Goal: Task Accomplishment & Management: Use online tool/utility

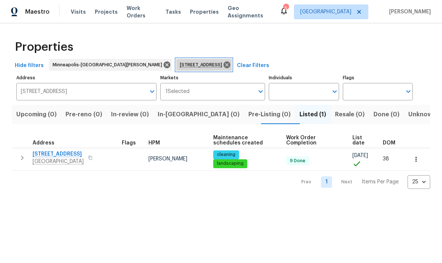
click at [224, 63] on icon at bounding box center [227, 64] width 7 height 7
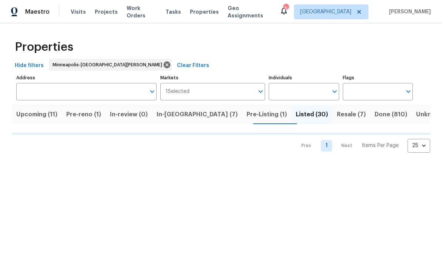
click at [187, 120] on span "In-reno (7)" at bounding box center [197, 114] width 81 height 10
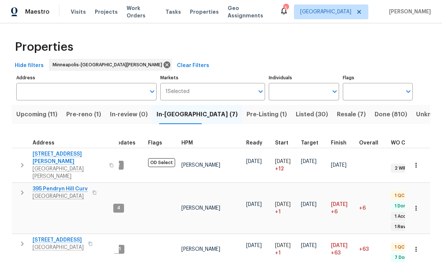
click at [34, 95] on input "Address" at bounding box center [80, 91] width 129 height 17
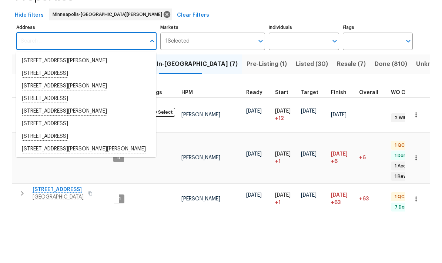
scroll to position [30, 0]
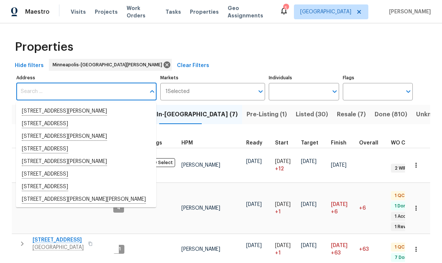
click at [30, 83] on input "Address" at bounding box center [80, 91] width 129 height 17
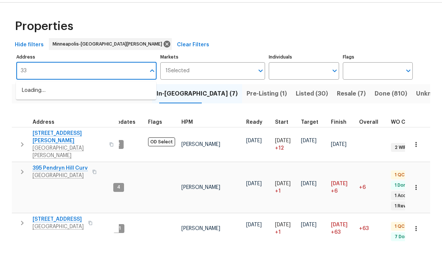
type input "3"
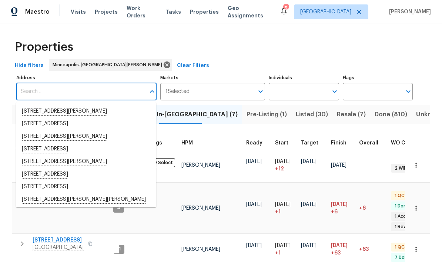
click at [184, 105] on button "In-reno (7)" at bounding box center [197, 114] width 90 height 19
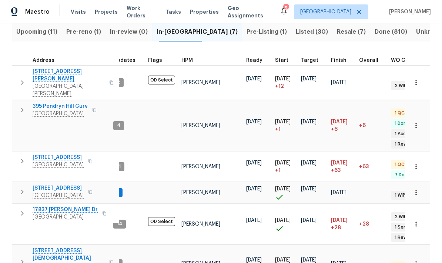
scroll to position [82, 0]
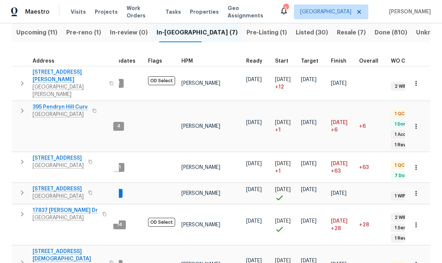
click at [37, 248] on span "303 6th St SW" at bounding box center [69, 255] width 72 height 15
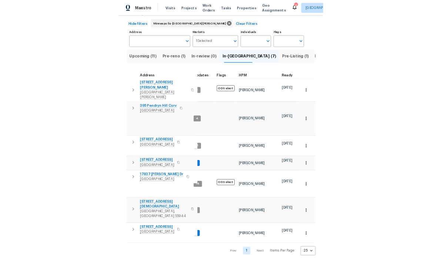
scroll to position [0, 0]
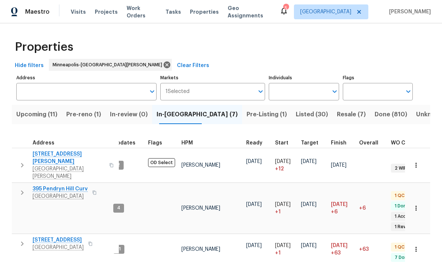
click at [34, 96] on input "Address" at bounding box center [80, 91] width 129 height 17
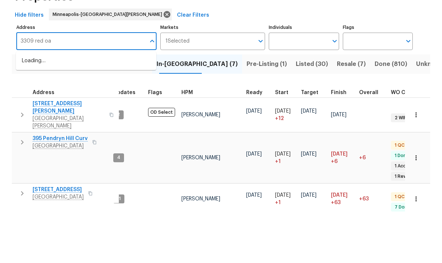
type input "3309 red oak"
click at [43, 105] on li "3309 Red Oak Cir N Burnsville MN 55337" at bounding box center [86, 111] width 140 height 13
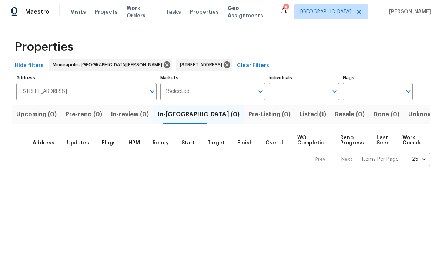
click at [299, 115] on span "Listed (1)" at bounding box center [312, 114] width 27 height 10
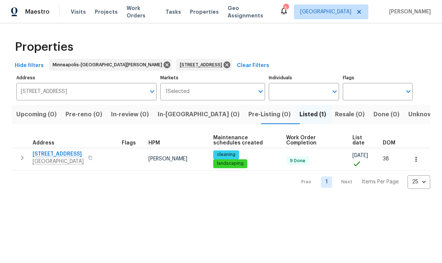
click at [44, 156] on span "3309 Red Oak Cir N" at bounding box center [58, 153] width 51 height 7
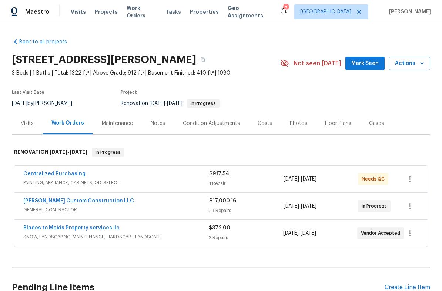
click at [48, 201] on link "Clark Custom Construction LLC" at bounding box center [78, 200] width 111 height 5
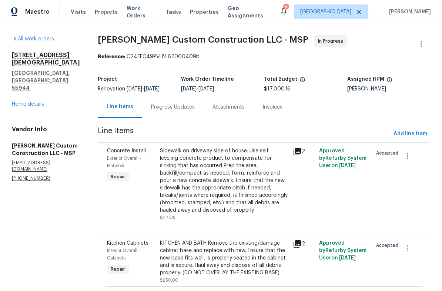
click at [21, 101] on link "Home details" at bounding box center [28, 103] width 32 height 5
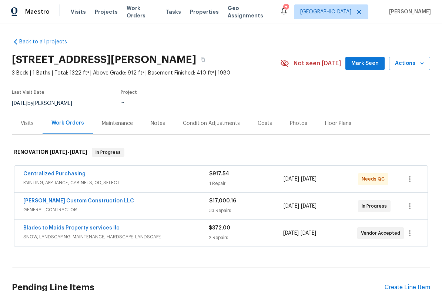
click at [45, 202] on link "Clark Custom Construction LLC" at bounding box center [78, 200] width 111 height 5
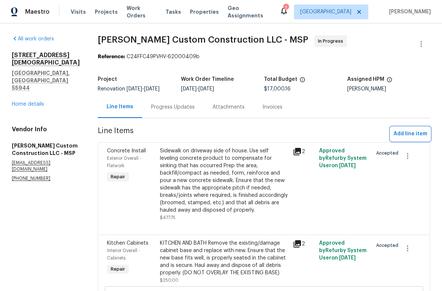
click at [415, 131] on span "Add line item" at bounding box center [410, 133] width 34 height 9
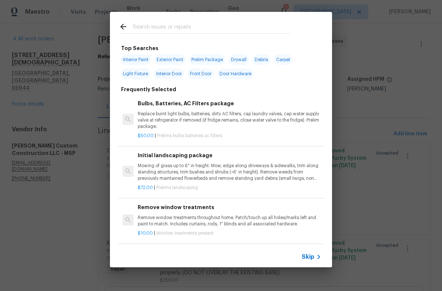
click at [145, 31] on input "text" at bounding box center [211, 27] width 157 height 11
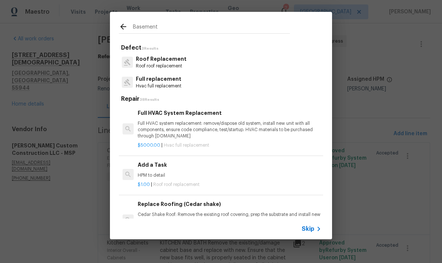
click at [163, 28] on input "Basement" at bounding box center [211, 27] width 157 height 11
type input "B"
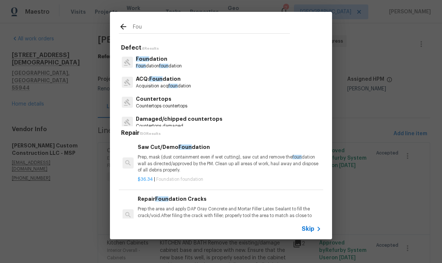
type input "Fo"
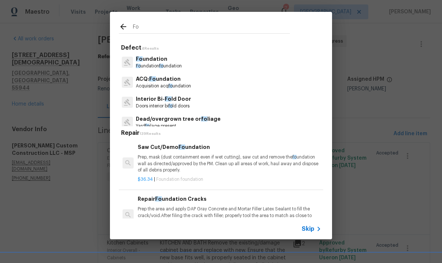
click at [144, 64] on p "Fo undation fo undation" at bounding box center [159, 66] width 46 height 6
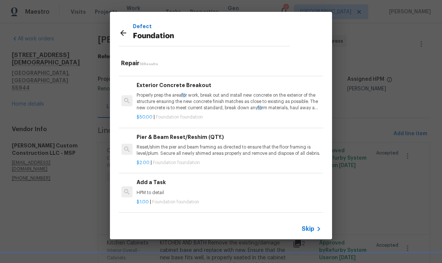
scroll to position [558, 1]
click at [147, 187] on div "Add a Task HPM to detail" at bounding box center [229, 186] width 184 height 18
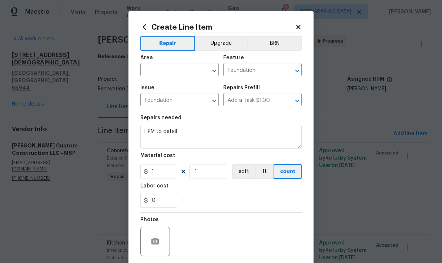
click at [152, 74] on input "text" at bounding box center [169, 70] width 58 height 11
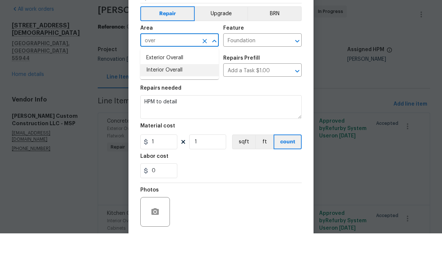
click at [151, 94] on li "Interior Overall" at bounding box center [179, 100] width 78 height 12
type input "Interior Overall"
click at [147, 95] on input "Foundation" at bounding box center [169, 100] width 58 height 11
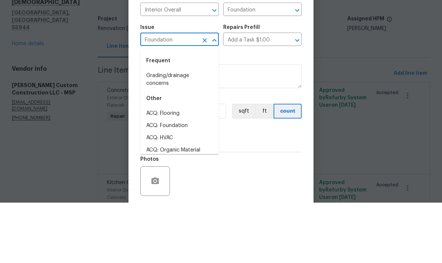
click at [194, 85] on div "Issue" at bounding box center [179, 90] width 78 height 10
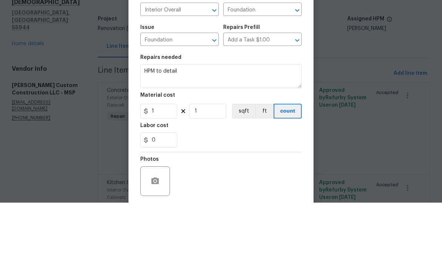
scroll to position [30, 0]
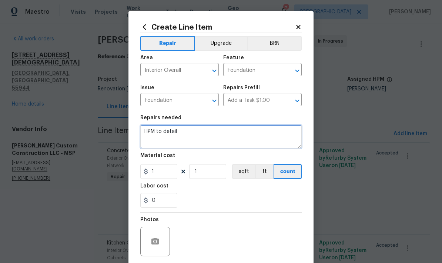
click at [181, 135] on textarea "HPM to detail" at bounding box center [220, 137] width 161 height 24
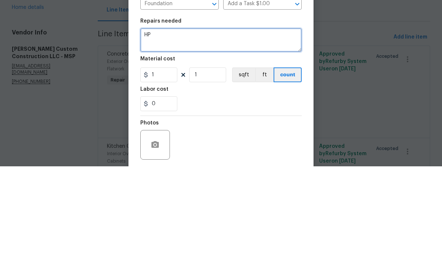
type textarea "H"
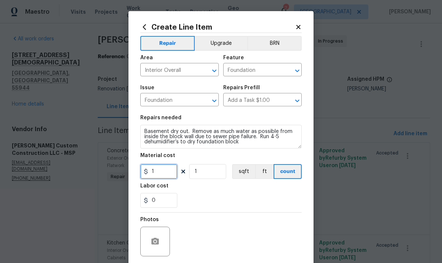
click at [158, 175] on input "1" at bounding box center [158, 171] width 37 height 15
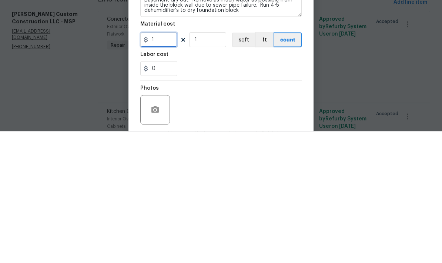
scroll to position [0, 0]
click at [248, 125] on textarea "Basement dry out. Remove as much water as possible from inside the block wall d…" at bounding box center [220, 137] width 161 height 24
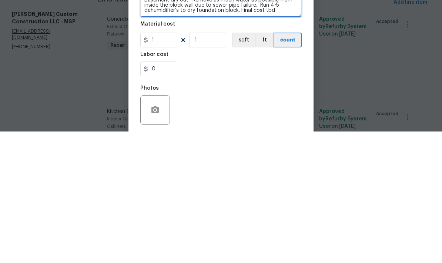
type textarea "Basement dry out. Remove as much water as possible from inside the block wall d…"
click at [190, 193] on div "0" at bounding box center [220, 200] width 161 height 15
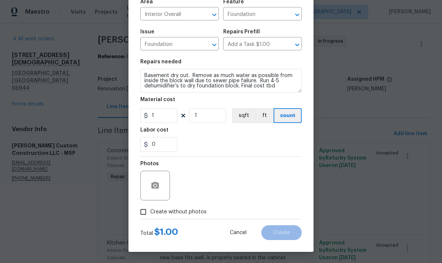
scroll to position [57, 0]
click at [159, 145] on input "0" at bounding box center [158, 144] width 37 height 15
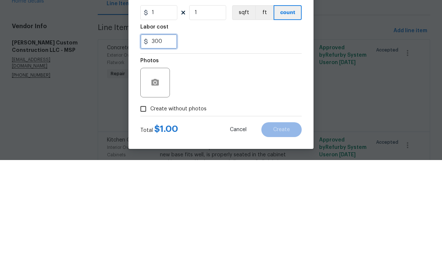
type input "300"
click at [210, 137] on div "300" at bounding box center [220, 144] width 161 height 15
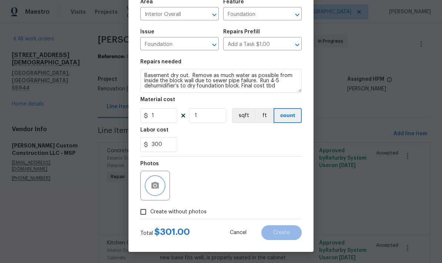
click at [148, 186] on button "button" at bounding box center [155, 186] width 18 height 18
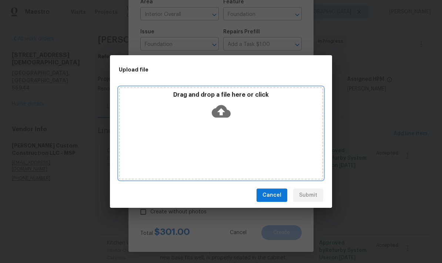
click at [271, 130] on div "Drag and drop a file here or click" at bounding box center [221, 133] width 204 height 93
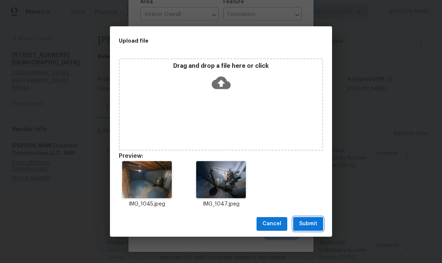
click at [309, 221] on span "Submit" at bounding box center [308, 223] width 18 height 9
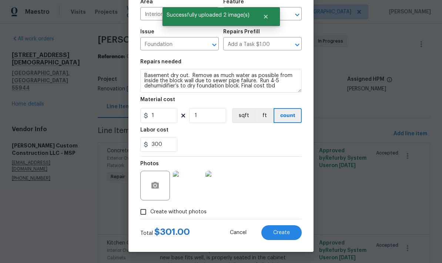
click at [280, 234] on span "Create" at bounding box center [281, 233] width 17 height 6
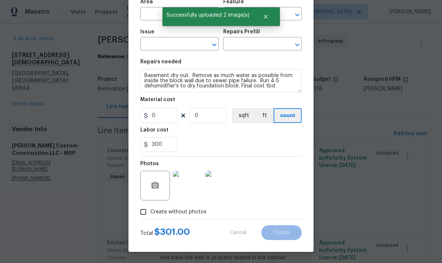
scroll to position [0, 0]
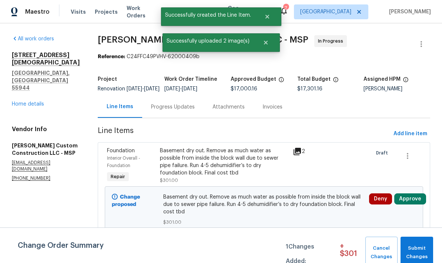
click at [421, 251] on span "Submit Changes" at bounding box center [416, 252] width 25 height 17
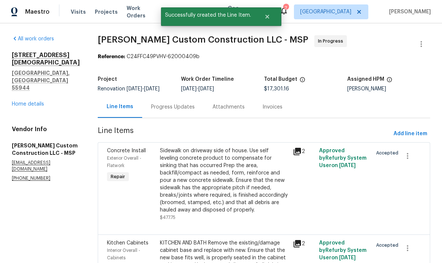
click at [21, 101] on link "Home details" at bounding box center [28, 103] width 32 height 5
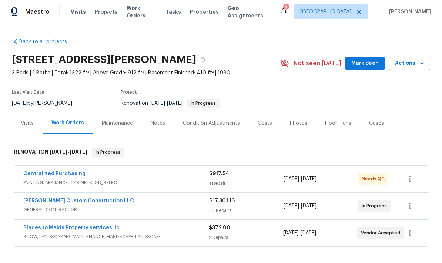
click at [152, 125] on div "Notes" at bounding box center [158, 123] width 14 height 7
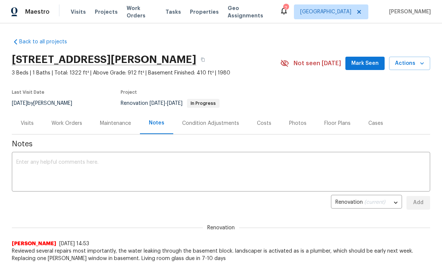
click at [32, 170] on textarea at bounding box center [220, 173] width 409 height 26
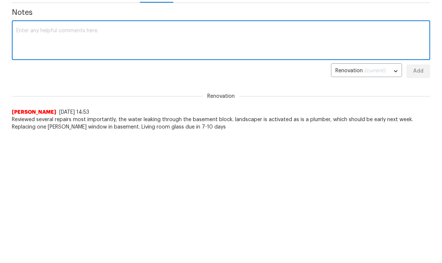
scroll to position [131, 0]
click at [26, 31] on textarea at bounding box center [220, 42] width 409 height 26
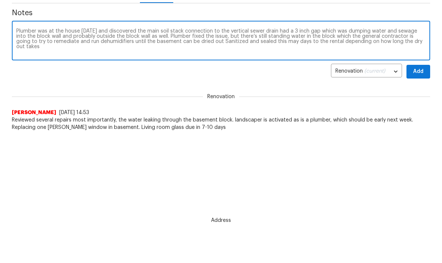
click at [312, 43] on textarea "Plumber was at the house today and discovered the main soil stack connection to…" at bounding box center [220, 42] width 409 height 26
click at [242, 29] on textarea "Plumber was at the house today and discovered the main soil stack connection to…" at bounding box center [220, 42] width 409 height 26
type textarea "Plumber was at the house today and discovered the main soil stack connection to…"
click at [418, 70] on span "Add" at bounding box center [418, 71] width 12 height 9
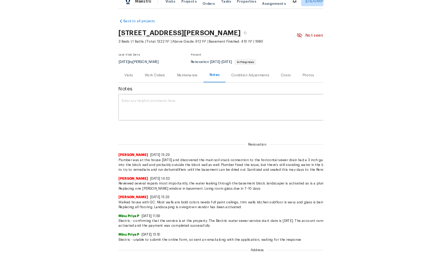
scroll to position [0, 0]
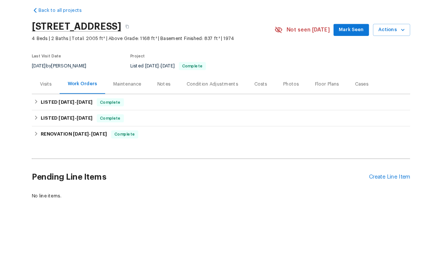
scroll to position [10, 0]
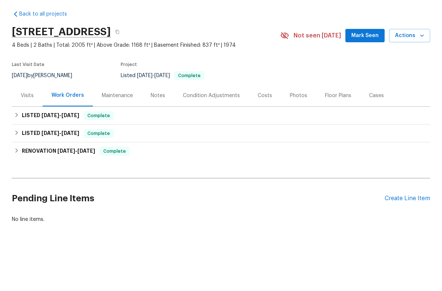
click at [398, 222] on div "Create Line Item" at bounding box center [408, 225] width 46 height 7
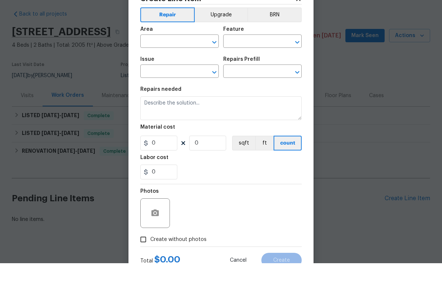
click at [153, 64] on input "text" at bounding box center [169, 69] width 58 height 11
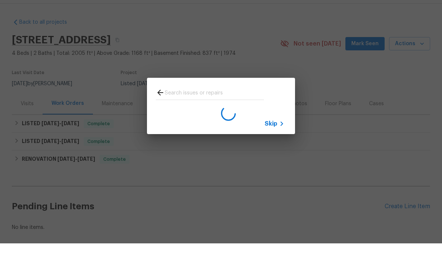
scroll to position [30, 0]
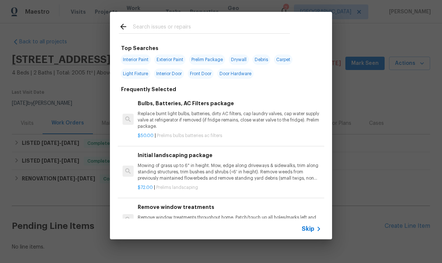
click at [138, 29] on input "text" at bounding box center [211, 27] width 157 height 11
type input "Outlet"
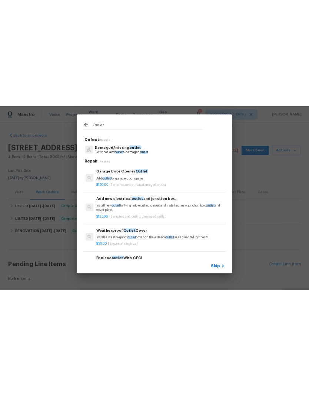
scroll to position [0, 0]
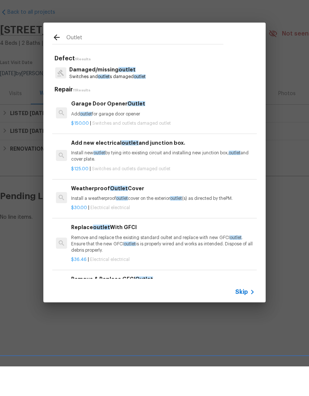
click at [88, 95] on p "Damaged/missing outlet" at bounding box center [107, 99] width 76 height 8
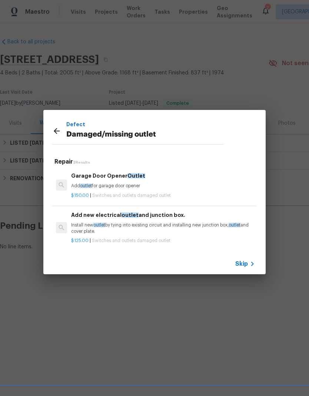
click at [122, 228] on p "Install new outlet by tying into existing circuit and installing new junction b…" at bounding box center [163, 228] width 184 height 13
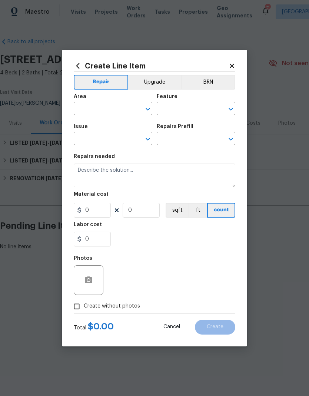
type input "Switches and Outlets"
type input "Damaged/missing outlet"
type textarea "Install new outlet by tying into existing circuit and installing new junction b…"
type input "1"
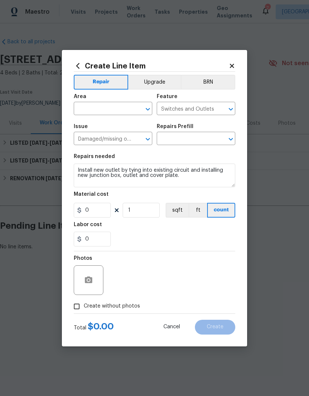
type input "Add new electrical outlet and junction box. $125.00"
type input "125"
click at [85, 105] on input "text" at bounding box center [103, 109] width 58 height 11
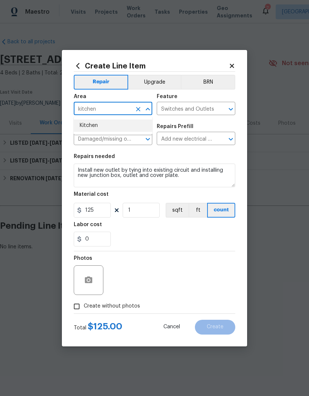
click at [85, 126] on li "Kitchen" at bounding box center [113, 126] width 78 height 12
type input "Kitchen"
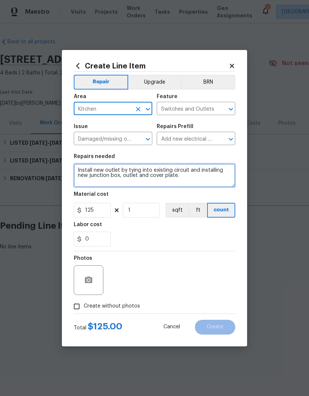
click at [79, 173] on textarea "Install new outlet by tying into existing circuit and installing new junction b…" at bounding box center [154, 176] width 161 height 24
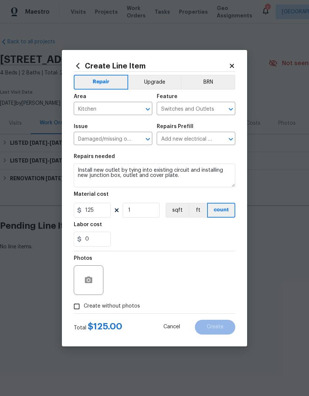
click at [68, 171] on div "Create Line Item Repair Upgrade BRN Area Kitchen ​ Feature Switches and Outlets…" at bounding box center [154, 198] width 185 height 296
click at [77, 170] on textarea "Install new outlet by tying into existing circuit and installing new junction b…" at bounding box center [154, 176] width 161 height 24
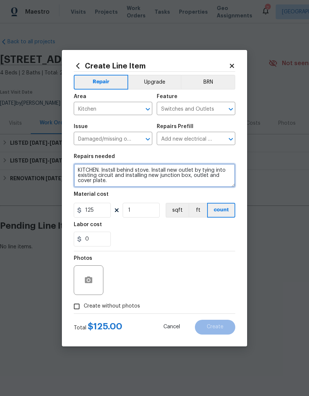
type textarea "KITCHEN. Instsll behind stove. Install new outlet by tying into existing circui…"
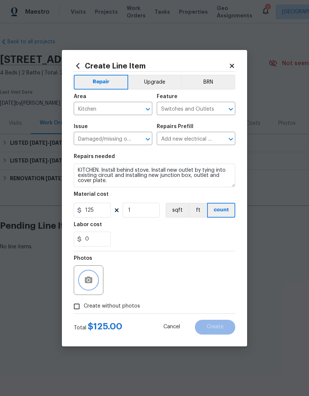
click at [85, 279] on icon "button" at bounding box center [88, 279] width 7 height 7
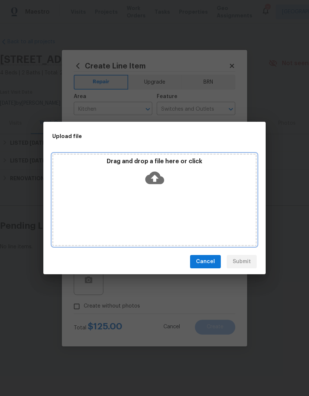
click at [164, 196] on div "Drag and drop a file here or click" at bounding box center [154, 200] width 204 height 93
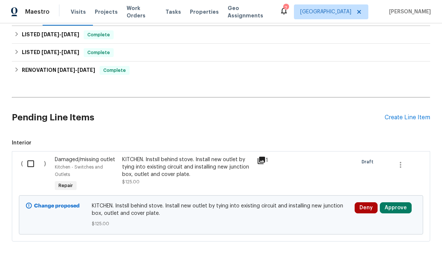
scroll to position [108, 0]
click at [395, 114] on div "Create Line Item" at bounding box center [408, 117] width 46 height 7
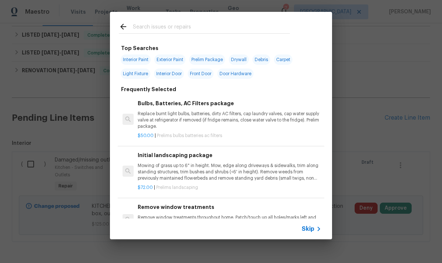
click at [141, 27] on input "text" at bounding box center [211, 27] width 157 height 11
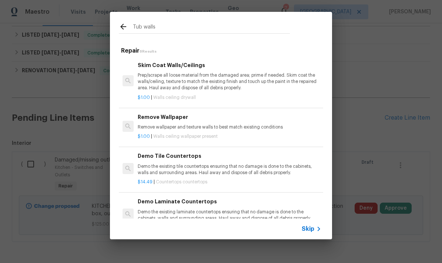
click at [145, 28] on input "Tub walls" at bounding box center [211, 27] width 157 height 11
click at [161, 27] on input "Tub walls" at bounding box center [211, 27] width 157 height 11
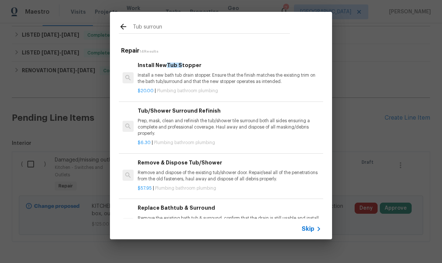
type input "Tub surround"
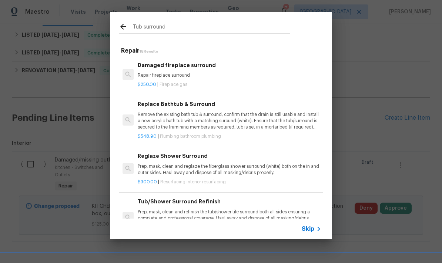
click at [162, 121] on p "Remove the existing bath tub & surround, confirm that the drain is still usable…" at bounding box center [230, 120] width 184 height 19
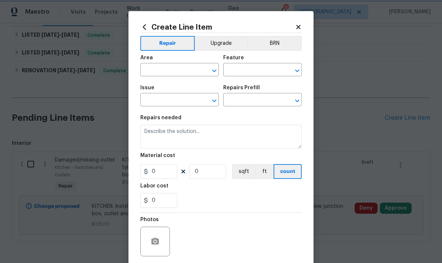
type input "Plumbing"
type input "Bathroom Plumbing"
type input "Replace Bathtub & Surround $548.90"
type textarea "Remove the existing bath tub & surround, confirm that the drain is still usable…"
type input "548.9"
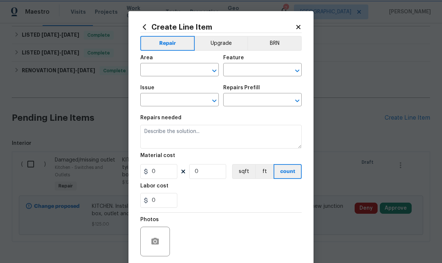
type input "1"
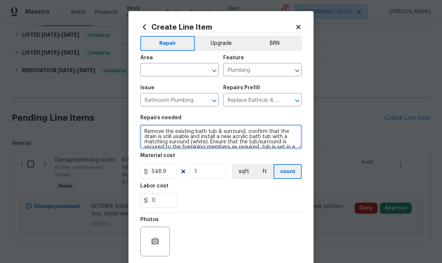
click at [143, 133] on textarea "Remove the existing bath tub & surround, confirm that the drain is still usable…" at bounding box center [220, 137] width 161 height 24
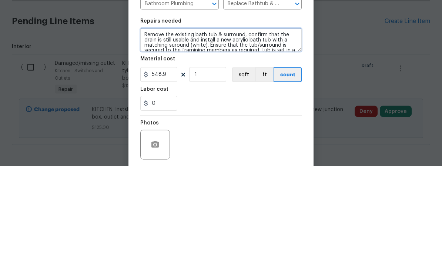
click at [215, 125] on textarea "Remove the existing bath tub & surround, confirm that the drain is still usable…" at bounding box center [220, 137] width 161 height 24
click at [292, 125] on textarea "Remove the existing bath surround, confirm that the drain is still usable and i…" at bounding box center [220, 137] width 161 height 24
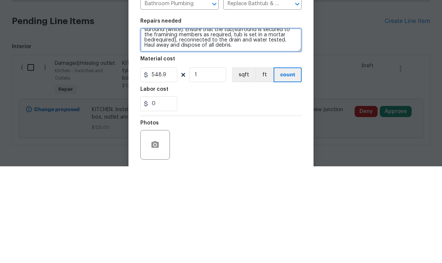
click at [224, 125] on textarea "Remove the existing bath surround, confirm that the drain is still usable and i…" at bounding box center [220, 137] width 161 height 24
click at [281, 125] on textarea "Remove the existing bath surround, confirm that the drain is still usable and i…" at bounding box center [220, 137] width 161 height 24
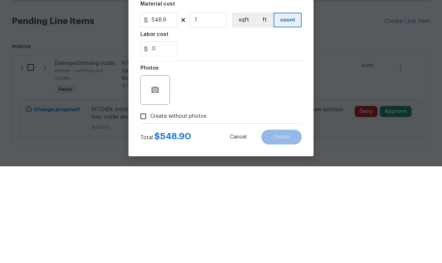
scroll to position [53, 0]
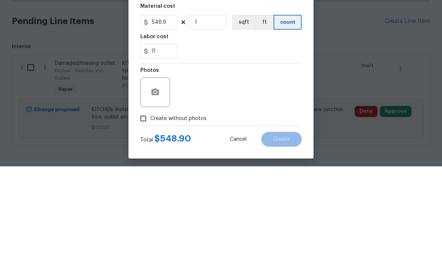
type textarea "Remove the existing bath surround and install new white. Re surface rub white. …"
click at [159, 140] on input "0" at bounding box center [158, 147] width 37 height 15
type input "700"
click at [210, 131] on div "Labor cost" at bounding box center [220, 136] width 161 height 10
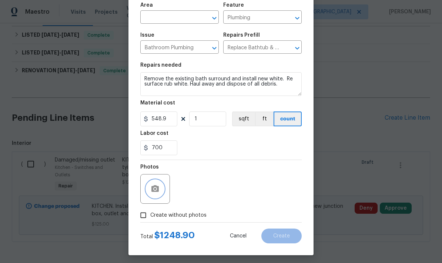
click at [151, 187] on icon "button" at bounding box center [155, 188] width 9 height 9
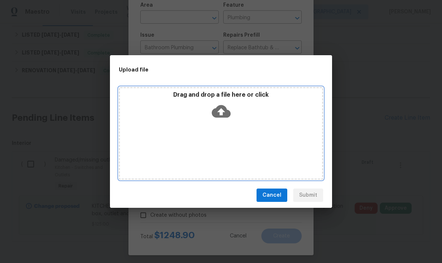
click at [256, 133] on div "Drag and drop a file here or click" at bounding box center [221, 133] width 204 height 93
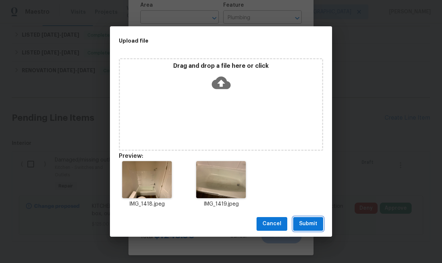
click at [309, 220] on span "Submit" at bounding box center [308, 223] width 18 height 9
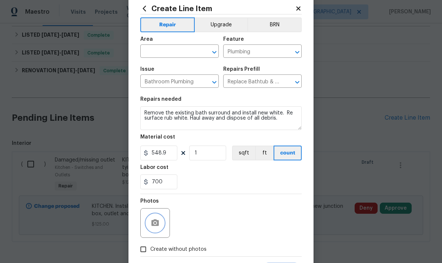
scroll to position [17, 0]
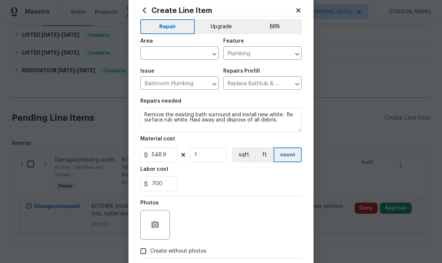
click at [154, 60] on input "text" at bounding box center [169, 53] width 58 height 11
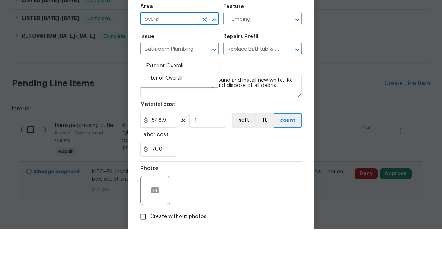
click at [155, 107] on li "Interior Overall" at bounding box center [179, 113] width 78 height 12
type input "Interior Overall"
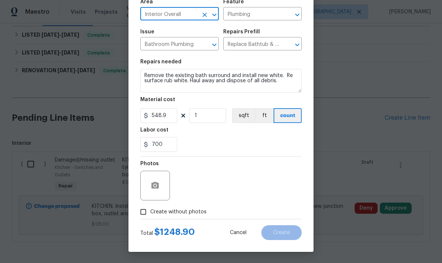
scroll to position [57, 0]
click at [144, 215] on input "Create without photos" at bounding box center [143, 212] width 14 height 14
checkbox input "true"
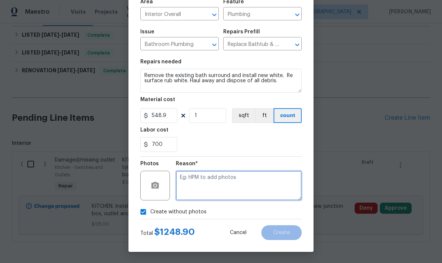
click at [187, 184] on textarea at bounding box center [239, 186] width 126 height 30
type textarea "."
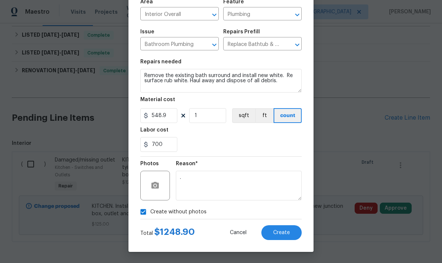
click at [279, 234] on span "Create" at bounding box center [281, 233] width 17 height 6
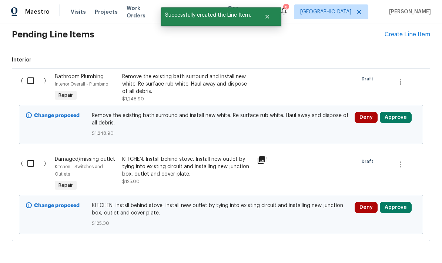
scroll to position [191, 0]
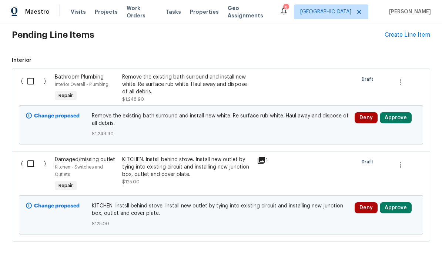
click at [156, 73] on div "Remove the existing bath surround and install new white. Re surface rub white. …" at bounding box center [187, 84] width 130 height 22
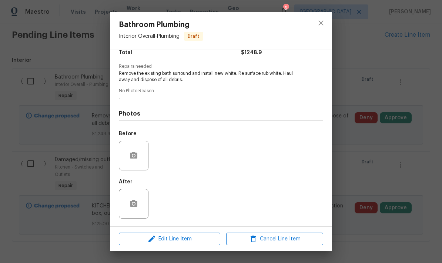
scroll to position [67, 0]
click at [162, 238] on span "Edit Line Item" at bounding box center [169, 238] width 97 height 9
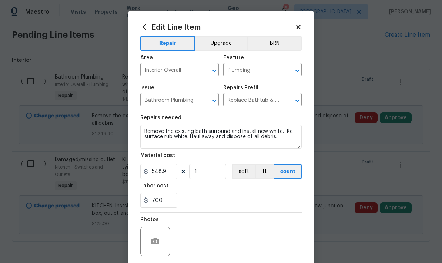
click at [214, 41] on button "Upgrade" at bounding box center [221, 43] width 53 height 15
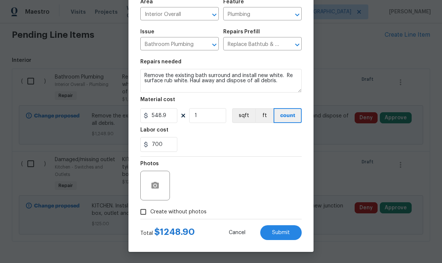
scroll to position [57, 0]
click at [282, 237] on button "Submit" at bounding box center [280, 232] width 41 height 15
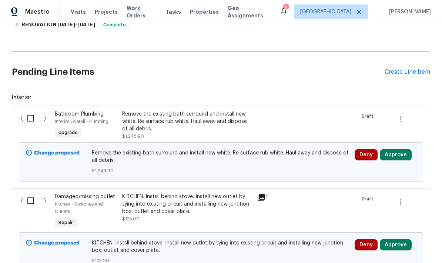
scroll to position [123, 0]
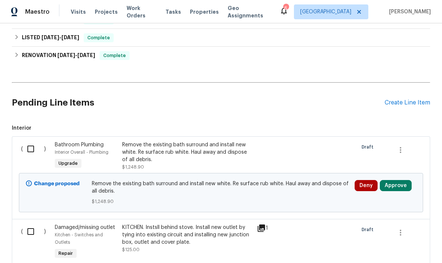
click at [399, 99] on div "Create Line Item" at bounding box center [408, 102] width 46 height 7
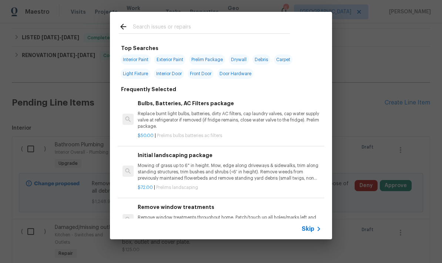
click at [143, 28] on input "text" at bounding box center [211, 27] width 157 height 11
type input "Drywall"
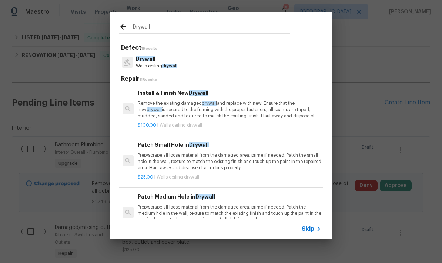
scroll to position [0, 0]
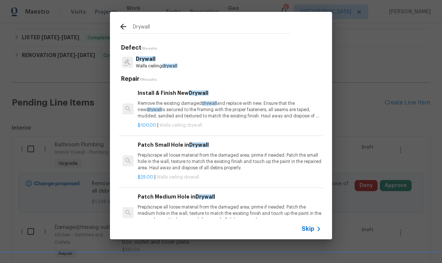
click at [149, 64] on p "Walls ceiling drywall" at bounding box center [156, 66] width 41 height 6
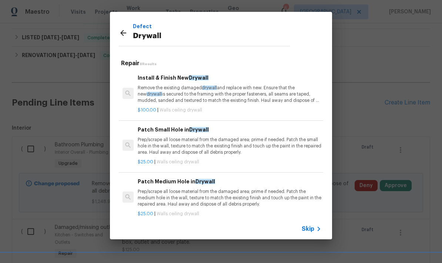
click at [157, 145] on p "Prep/scrape all loose material from the damaged area; prime if needed. Patch th…" at bounding box center [230, 146] width 184 height 19
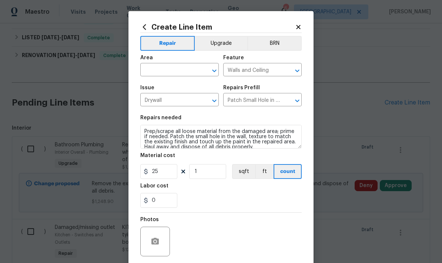
click at [155, 75] on input "text" at bounding box center [169, 70] width 58 height 11
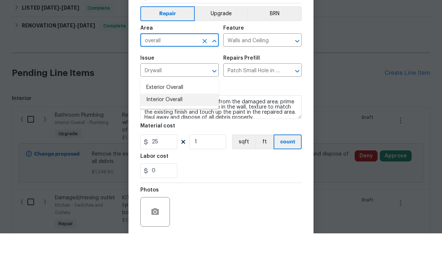
click at [153, 123] on li "Interior Overall" at bounding box center [179, 129] width 78 height 12
type input "Interior Overall"
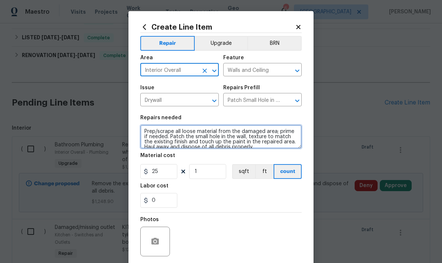
click at [146, 134] on textarea "Prep/scrape all loose material from the damaged area; prime if needed. Patch th…" at bounding box center [220, 137] width 161 height 24
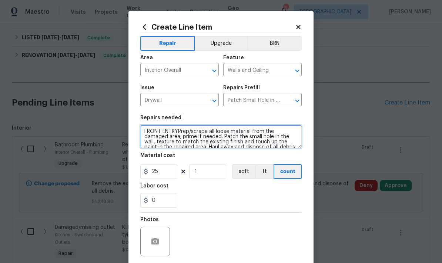
type textarea "FRONT ENTRYPrep/scrape all loose material from the damaged area; prime if neede…"
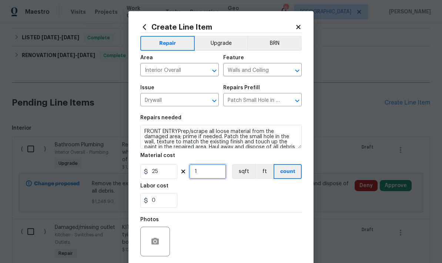
click at [205, 168] on input "1" at bounding box center [207, 171] width 37 height 15
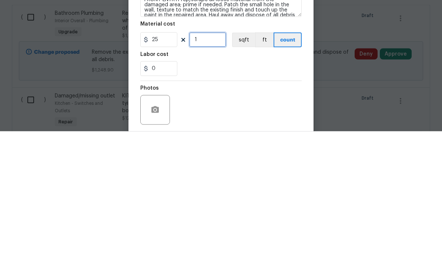
click at [208, 164] on input "1" at bounding box center [207, 171] width 37 height 15
type input "2"
click at [158, 193] on input "0" at bounding box center [158, 200] width 37 height 15
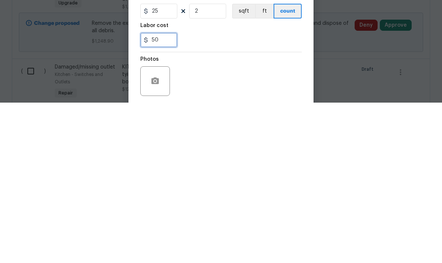
type input "50"
click at [238, 111] on section "Repairs needed FRONT ENTRYPrep/scrape all loose material from the damaged area;…" at bounding box center [220, 161] width 161 height 101
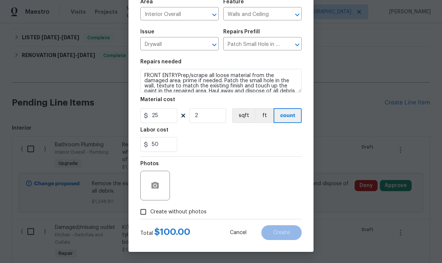
scroll to position [57, 0]
click at [139, 211] on input "Create without photos" at bounding box center [143, 212] width 14 height 14
checkbox input "true"
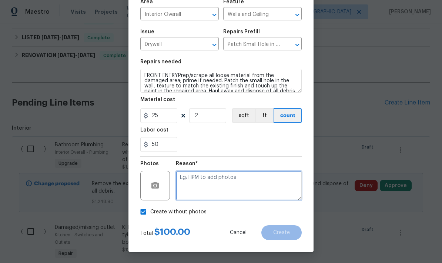
click at [187, 181] on textarea at bounding box center [239, 186] width 126 height 30
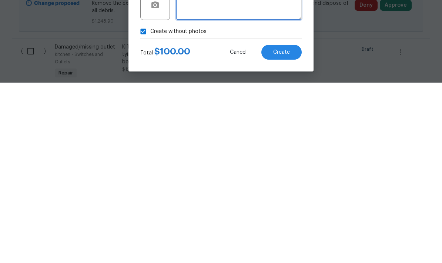
type textarea "."
click at [281, 230] on span "Create" at bounding box center [281, 233] width 17 height 6
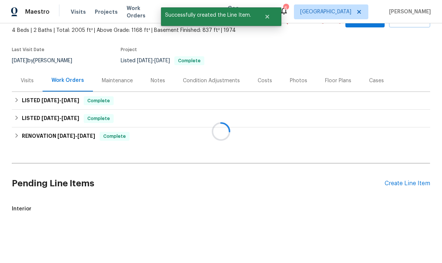
scroll to position [13, 0]
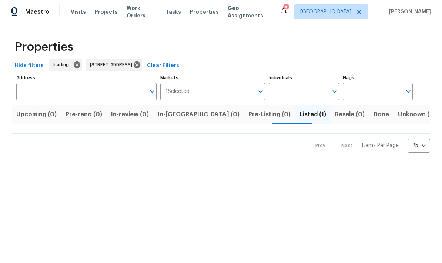
type input "[STREET_ADDRESS]"
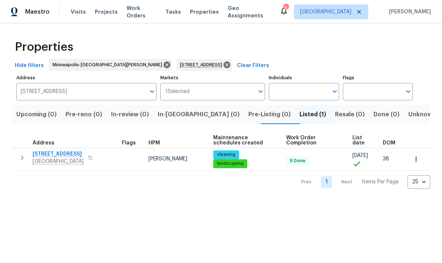
click at [416, 160] on icon "button" at bounding box center [415, 159] width 1 height 5
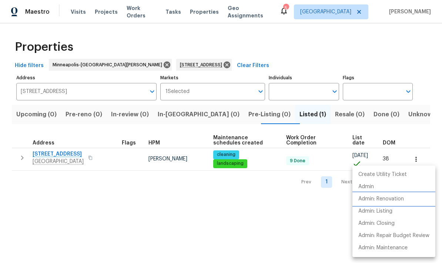
click at [393, 200] on p "Admin: Renovation" at bounding box center [381, 199] width 46 height 8
